Goal: Use online tool/utility: Utilize a website feature to perform a specific function

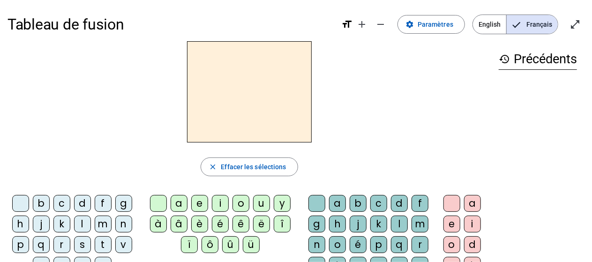
scroll to position [47, 0]
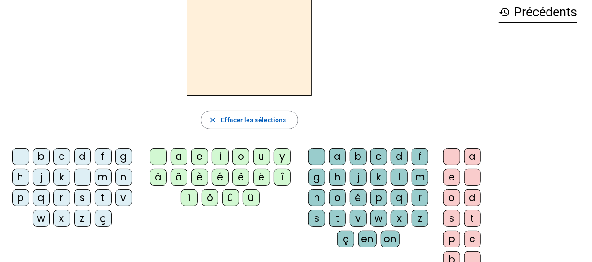
click at [98, 156] on div "f" at bounding box center [103, 156] width 17 height 17
click at [66, 195] on div "r" at bounding box center [61, 197] width 17 height 17
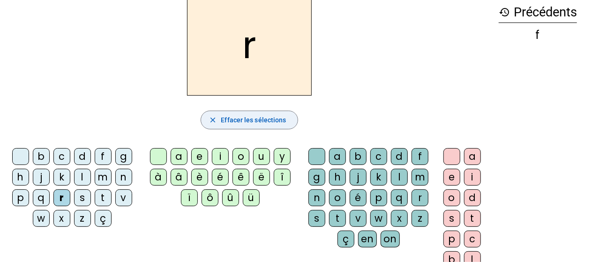
click at [254, 121] on span "Effacer les sélections" at bounding box center [253, 119] width 65 height 11
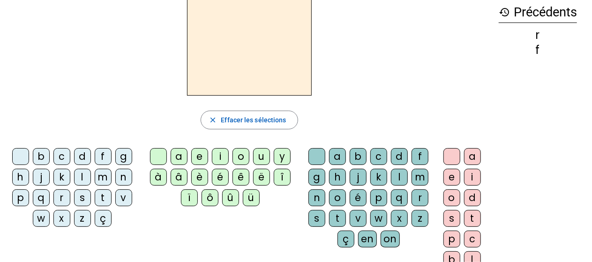
click at [20, 159] on div at bounding box center [20, 156] width 17 height 17
click at [99, 154] on div "f" at bounding box center [103, 156] width 17 height 17
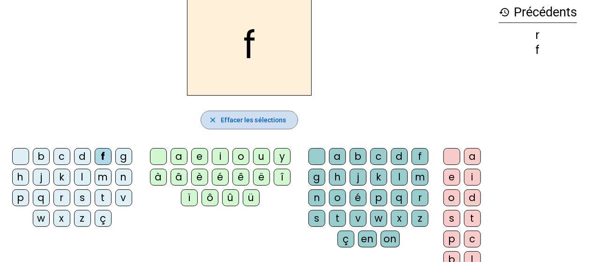
click at [264, 122] on span "Effacer les sélections" at bounding box center [253, 119] width 65 height 11
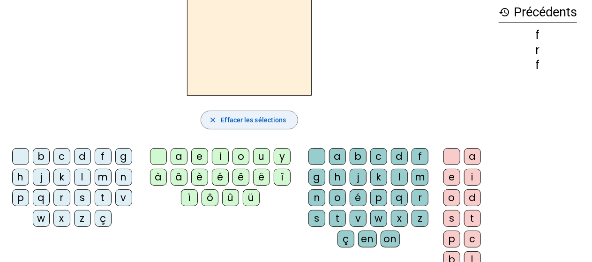
scroll to position [0, 0]
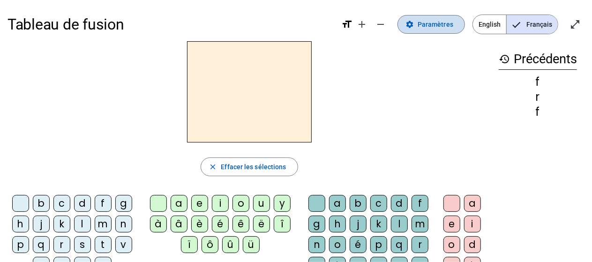
click at [417, 30] on span at bounding box center [431, 24] width 67 height 22
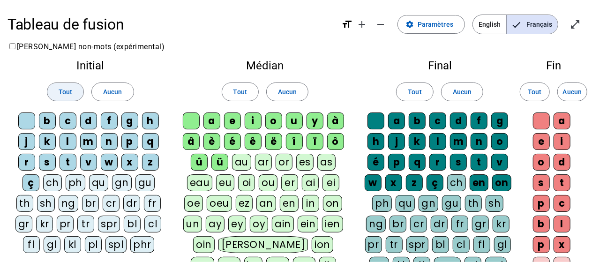
click at [67, 96] on span "Tout" at bounding box center [66, 91] width 14 height 11
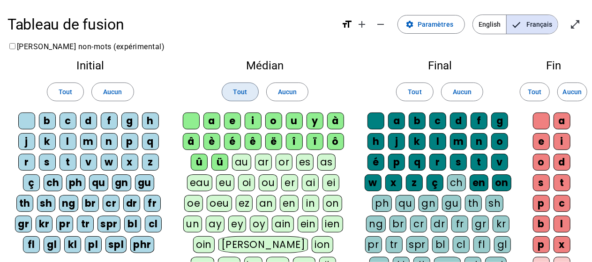
drag, startPoint x: 244, startPoint y: 90, endPoint x: 344, endPoint y: 83, distance: 100.1
click at [248, 89] on button "Tout" at bounding box center [240, 91] width 37 height 19
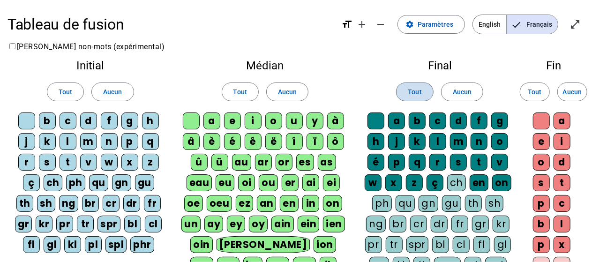
click at [409, 94] on span "Tout" at bounding box center [415, 91] width 14 height 11
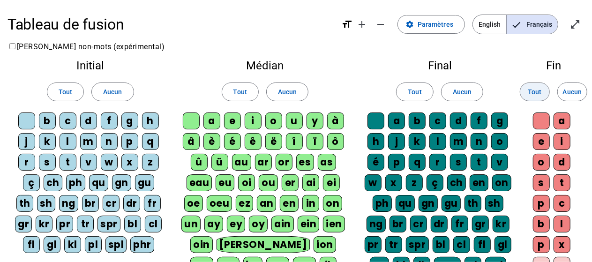
click at [529, 83] on span at bounding box center [534, 92] width 29 height 22
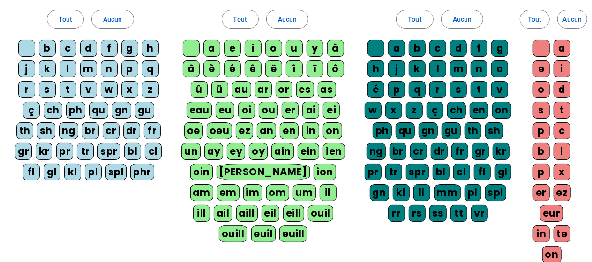
scroll to position [187, 0]
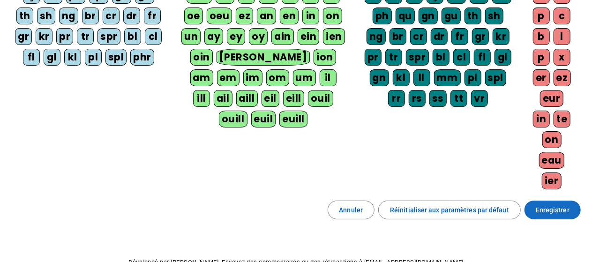
click at [563, 204] on span "Enregistrer" at bounding box center [553, 209] width 34 height 11
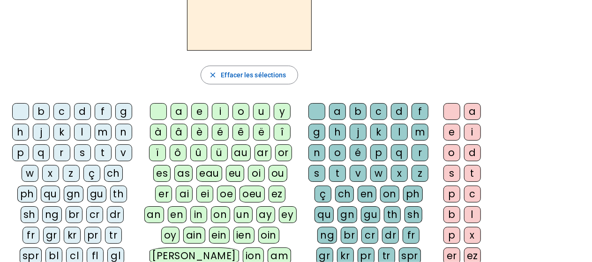
scroll to position [106, 0]
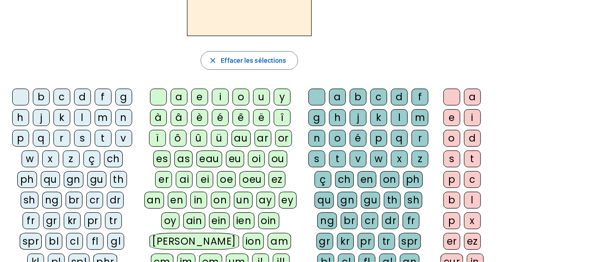
click at [39, 212] on div "fr" at bounding box center [30, 220] width 17 height 17
click at [198, 113] on div "è" at bounding box center [199, 117] width 17 height 17
click at [419, 139] on div "r" at bounding box center [420, 138] width 17 height 17
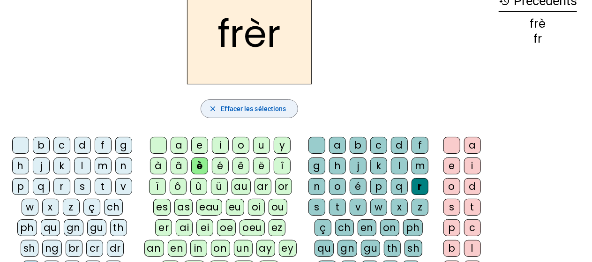
scroll to position [13, 0]
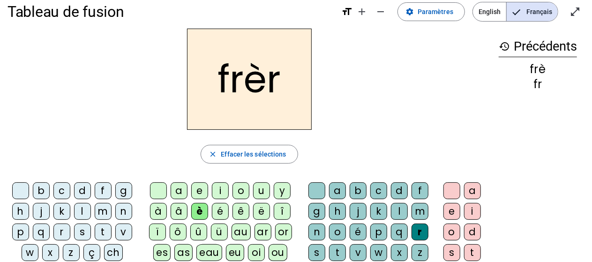
click at [453, 206] on div "e" at bounding box center [451, 211] width 17 height 17
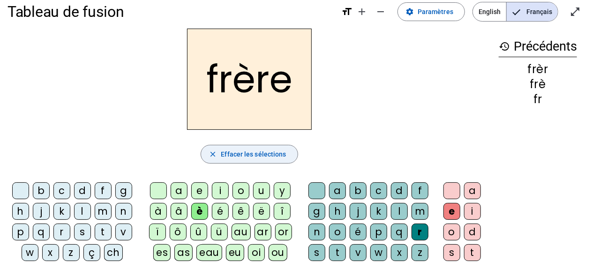
click at [253, 153] on span "Effacer les sélections" at bounding box center [253, 154] width 65 height 11
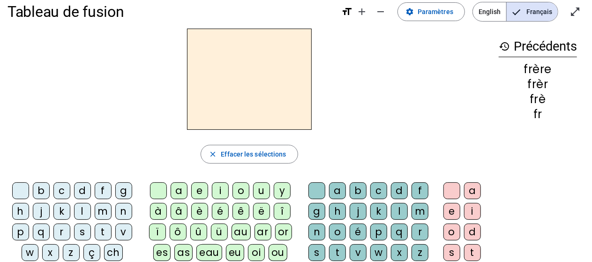
click at [220, 190] on div "i" at bounding box center [220, 190] width 17 height 17
click at [396, 209] on div "l" at bounding box center [399, 211] width 17 height 17
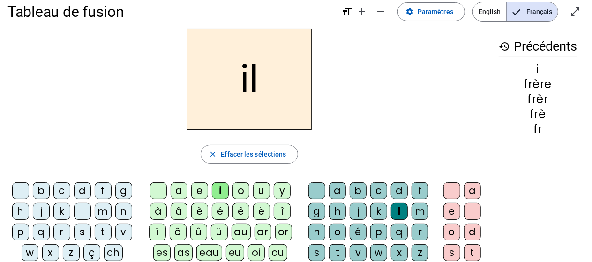
click at [99, 211] on div "m" at bounding box center [103, 211] width 17 height 17
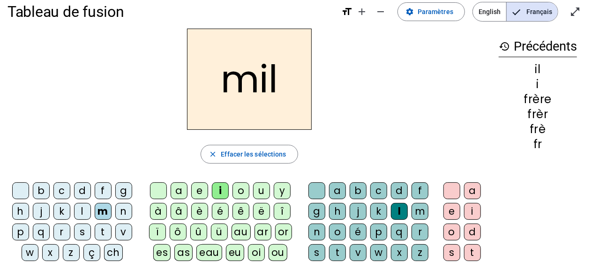
click at [183, 190] on div "a" at bounding box center [179, 190] width 17 height 17
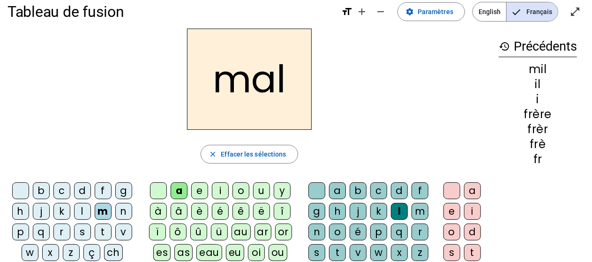
click at [312, 192] on div at bounding box center [316, 190] width 17 height 17
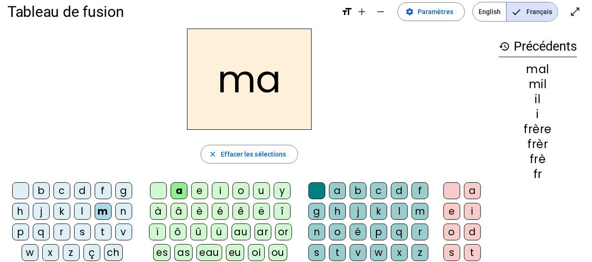
click at [349, 15] on mat-icon "format_size" at bounding box center [346, 11] width 11 height 11
click at [365, 15] on mat-icon "add" at bounding box center [361, 11] width 11 height 11
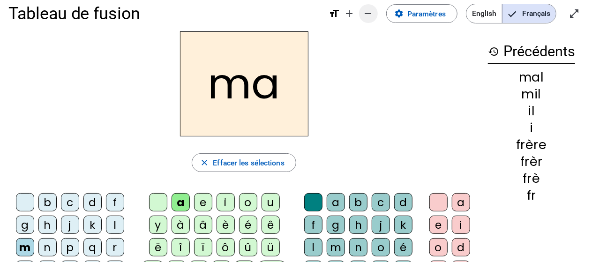
click at [367, 14] on mat-icon "remove" at bounding box center [368, 13] width 11 height 11
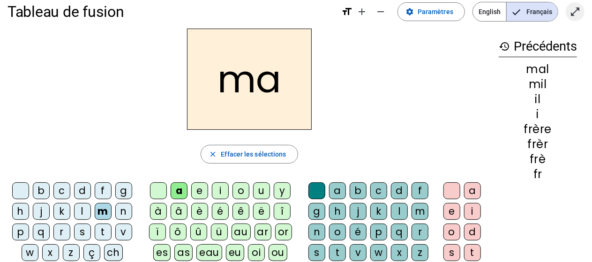
click at [576, 16] on mat-icon "open_in_full" at bounding box center [574, 11] width 11 height 11
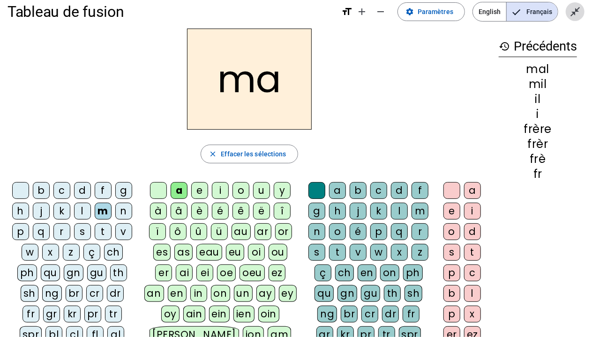
click at [567, 13] on span "Quitter le plein écran" at bounding box center [575, 11] width 22 height 22
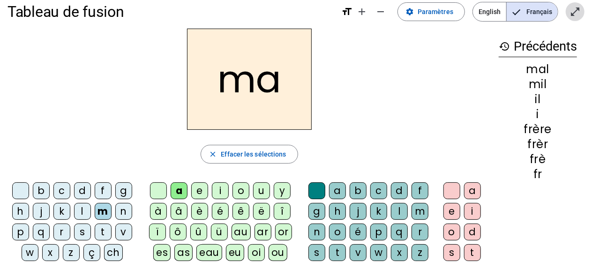
click at [574, 14] on mat-icon "open_in_full" at bounding box center [574, 11] width 11 height 11
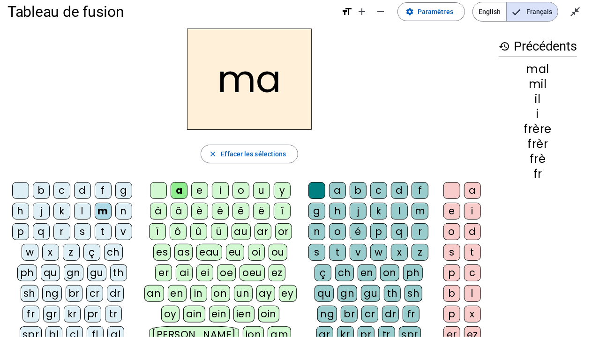
click at [500, 46] on mat-icon "history" at bounding box center [504, 46] width 11 height 11
click at [511, 47] on h3 "history Précédents" at bounding box center [538, 46] width 78 height 21
click at [577, 12] on mat-icon "close_fullscreen" at bounding box center [574, 11] width 11 height 11
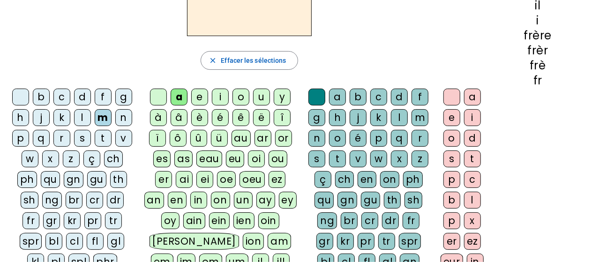
scroll to position [278, 0]
